Goal: Task Accomplishment & Management: Complete application form

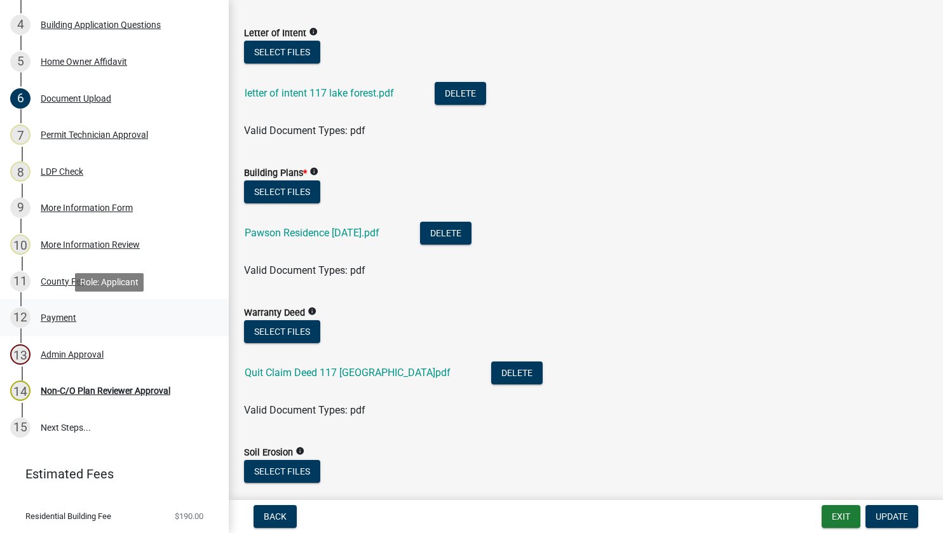
scroll to position [349, 0]
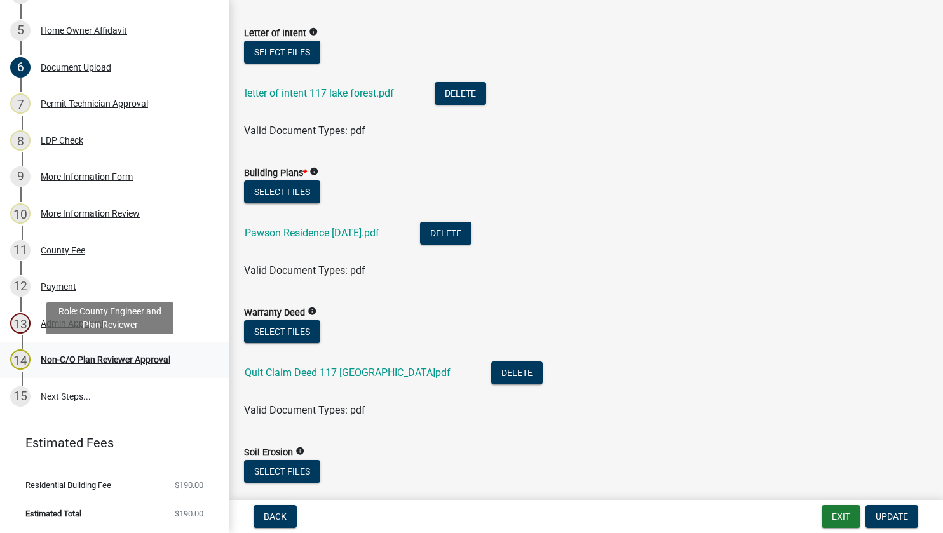
click at [57, 358] on div "Non-C/O Plan Reviewer Approval" at bounding box center [106, 359] width 130 height 9
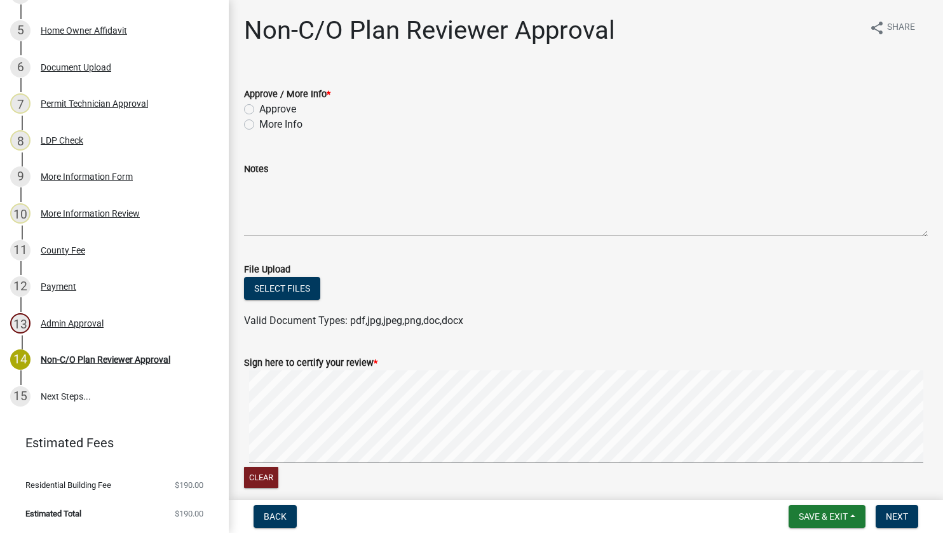
click at [259, 107] on label "Approve" at bounding box center [277, 109] width 37 height 15
click at [259, 107] on input "Approve" at bounding box center [263, 106] width 8 height 8
radio input "true"
click at [277, 292] on button "Select files" at bounding box center [282, 288] width 76 height 23
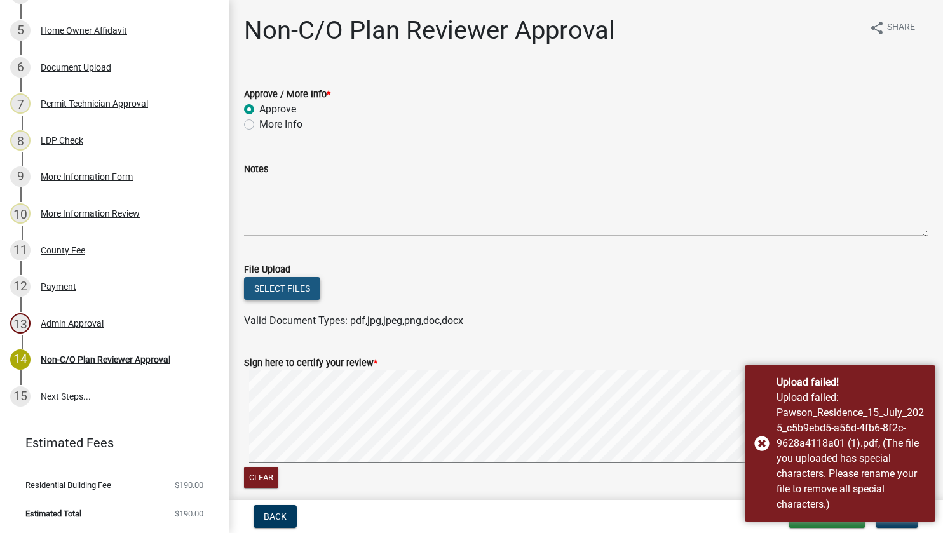
click at [288, 289] on button "Select files" at bounding box center [282, 288] width 76 height 23
click at [282, 291] on button "Select files" at bounding box center [282, 288] width 76 height 23
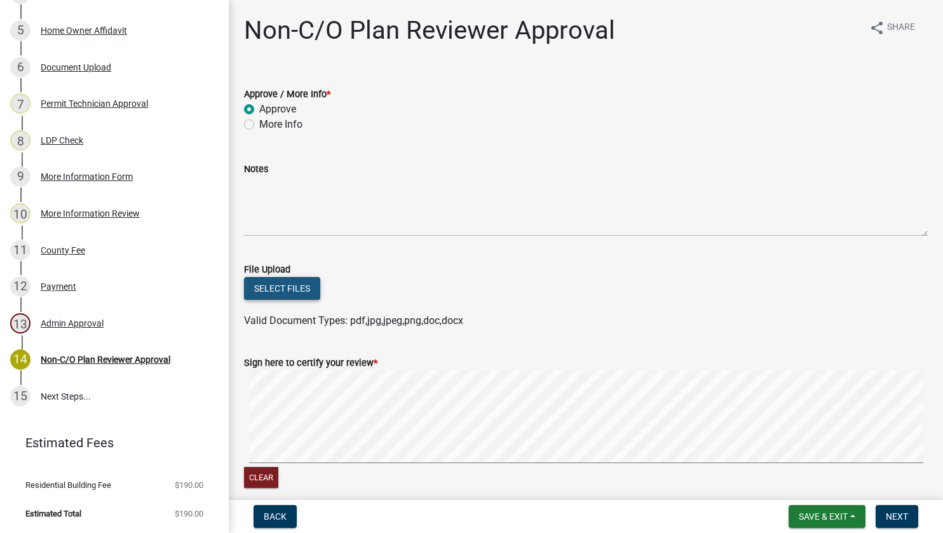
click at [271, 289] on button "Select files" at bounding box center [282, 288] width 76 height 23
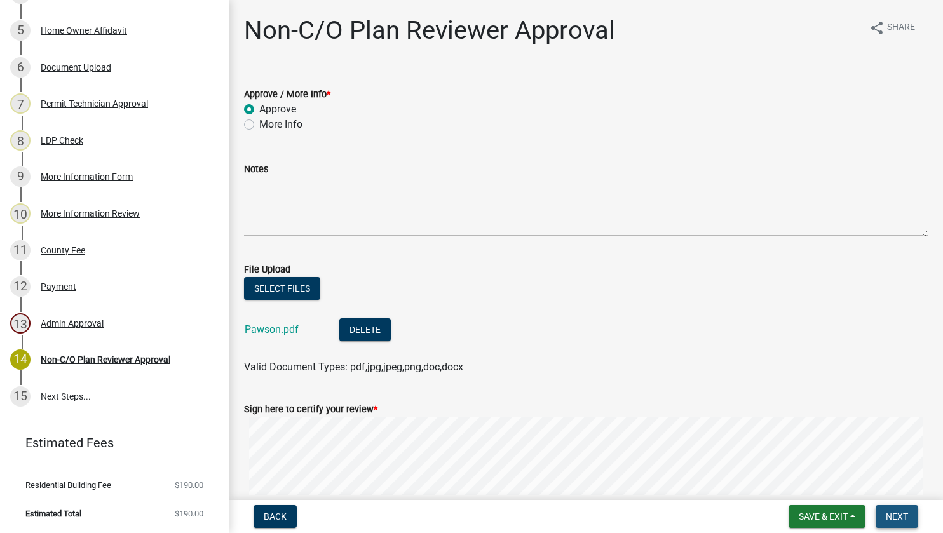
click at [888, 513] on span "Next" at bounding box center [897, 517] width 22 height 10
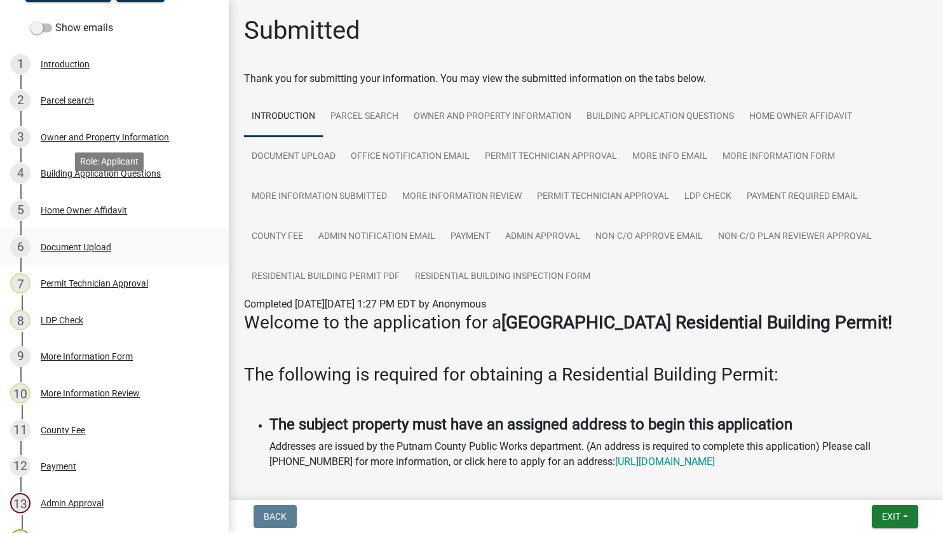
scroll to position [140, 0]
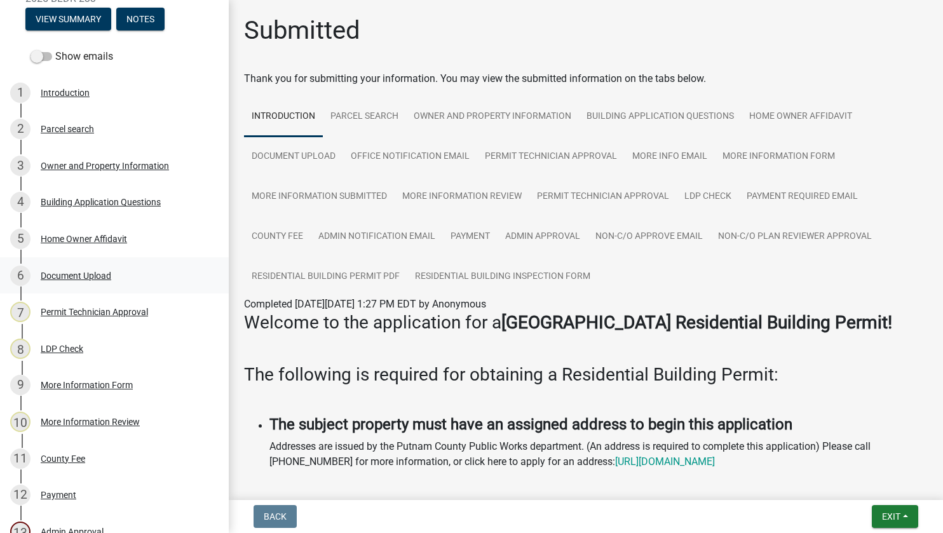
click at [58, 272] on div "Document Upload" at bounding box center [76, 275] width 71 height 9
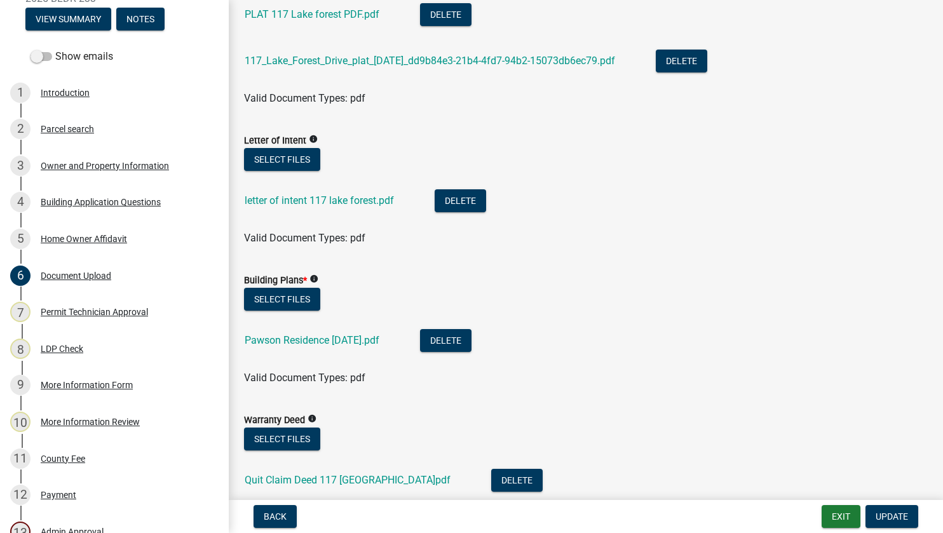
scroll to position [636, 0]
